Goal: Task Accomplishment & Management: Manage account settings

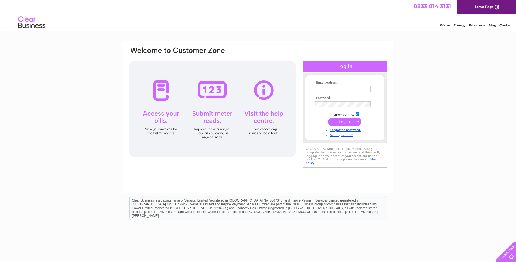
type input "[EMAIL_ADDRESS][PERSON_NAME][DOMAIN_NAME]"
click at [338, 124] on input "submit" at bounding box center [344, 122] width 33 height 8
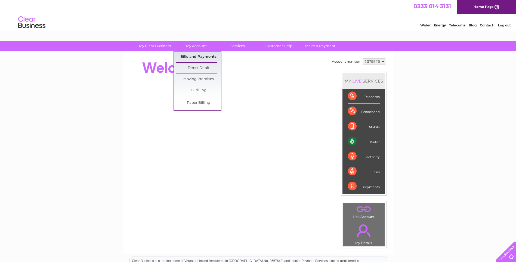
click at [197, 55] on link "Bills and Payments" at bounding box center [198, 56] width 45 height 11
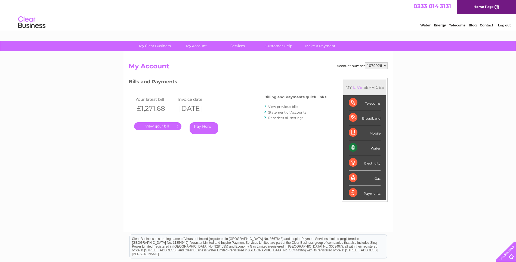
click at [168, 124] on link "." at bounding box center [157, 126] width 47 height 8
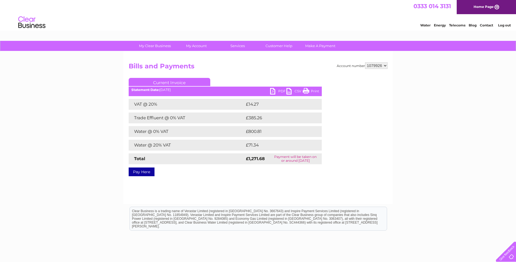
click at [281, 90] on link "PDF" at bounding box center [278, 92] width 16 height 8
